Goal: Task Accomplishment & Management: Use online tool/utility

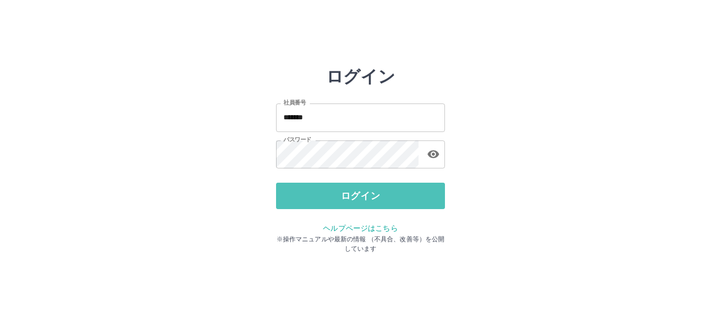
click at [384, 195] on button "ログイン" at bounding box center [360, 196] width 169 height 26
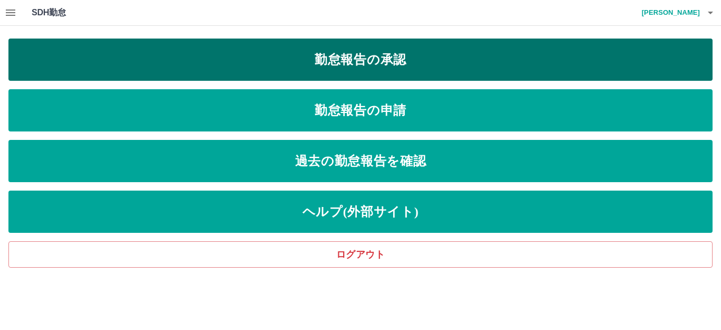
click at [379, 63] on link "勤怠報告の承認" at bounding box center [360, 60] width 704 height 42
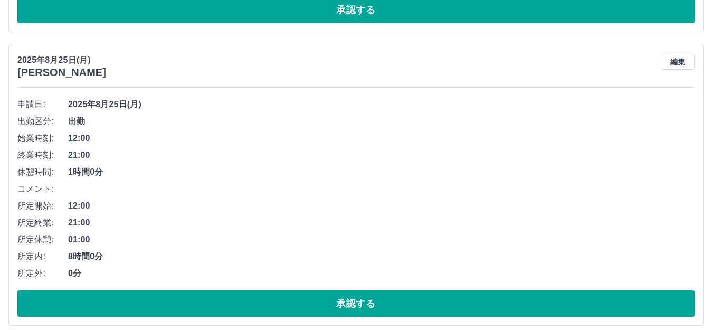
scroll to position [1264, 0]
